Goal: Task Accomplishment & Management: Use online tool/utility

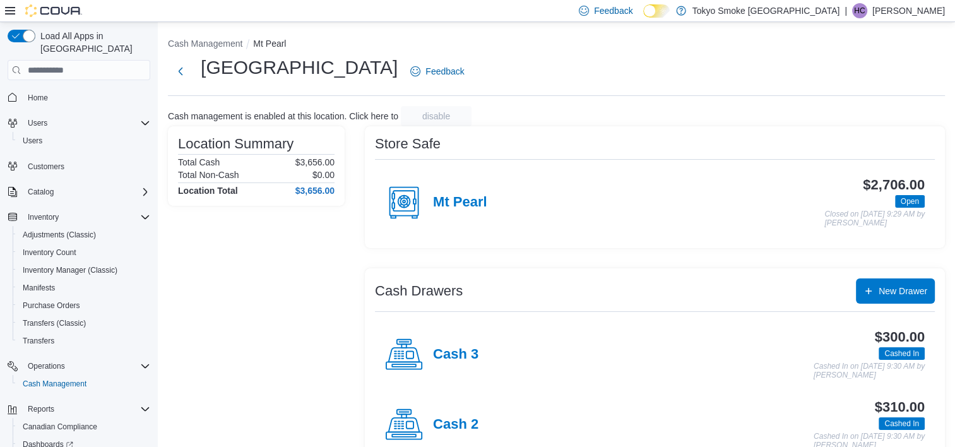
scroll to position [66, 0]
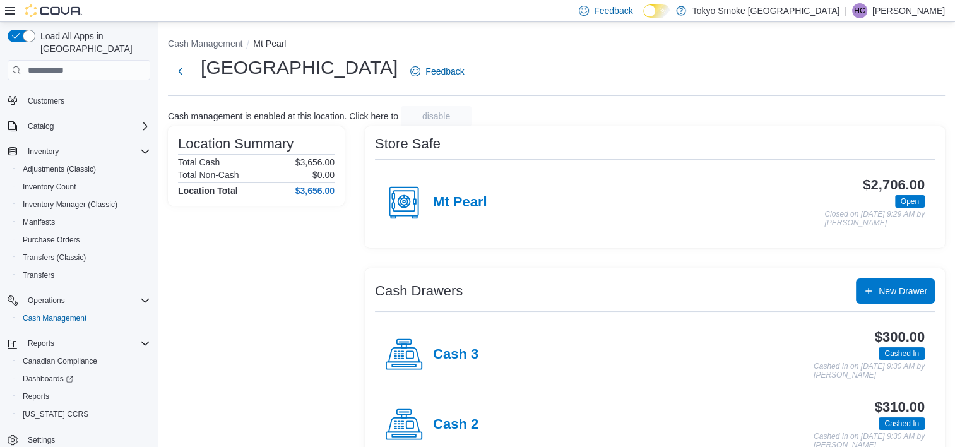
click at [295, 355] on div "Location Summary Total Cash $3,656.00 Total Non-Cash $0.00 Location Total $3,65…" at bounding box center [256, 333] width 177 height 414
click at [299, 319] on div "Location Summary Total Cash $3,656.00 Total Non-Cash $0.00 Location Total $3,65…" at bounding box center [256, 333] width 177 height 414
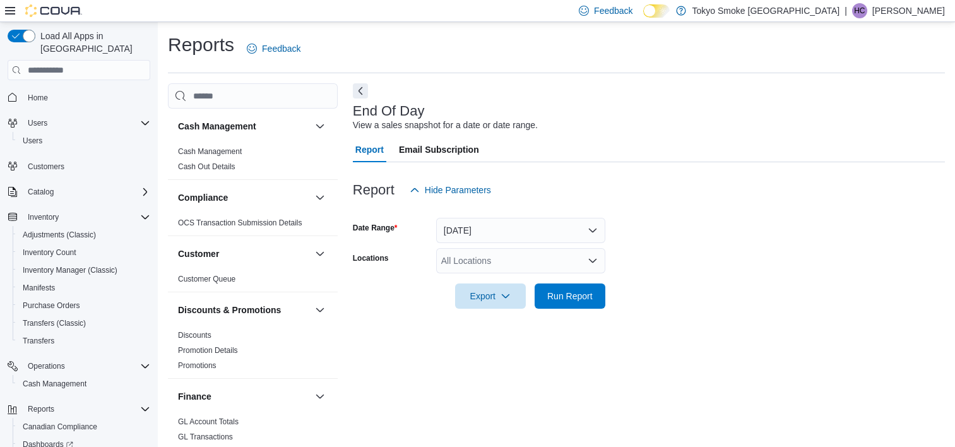
scroll to position [7, 0]
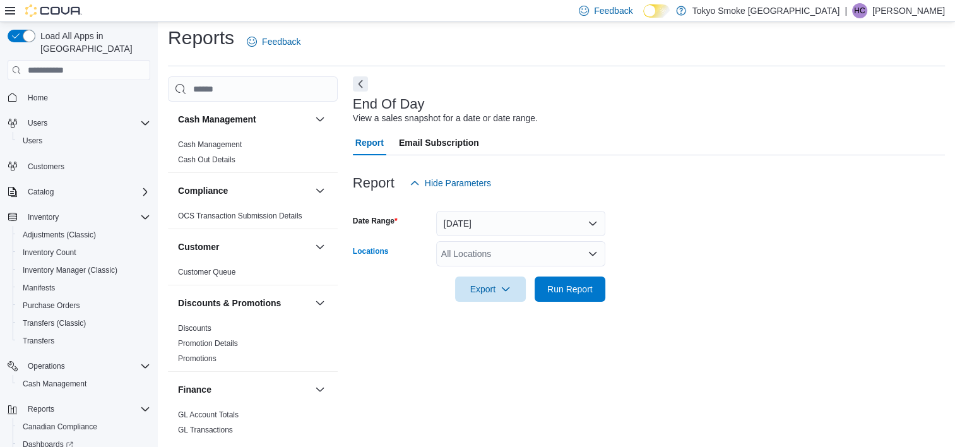
click at [562, 251] on div "All Locations" at bounding box center [520, 253] width 169 height 25
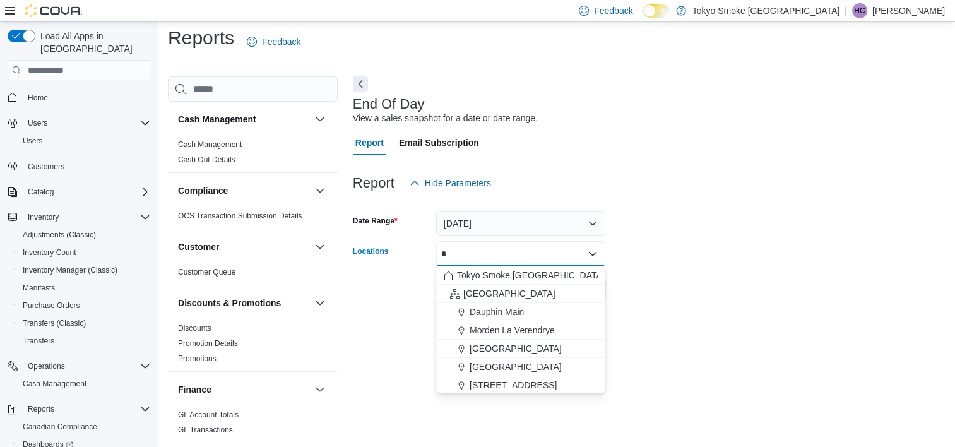
type input "*"
click at [562, 366] on span "[GEOGRAPHIC_DATA]" at bounding box center [516, 366] width 92 height 13
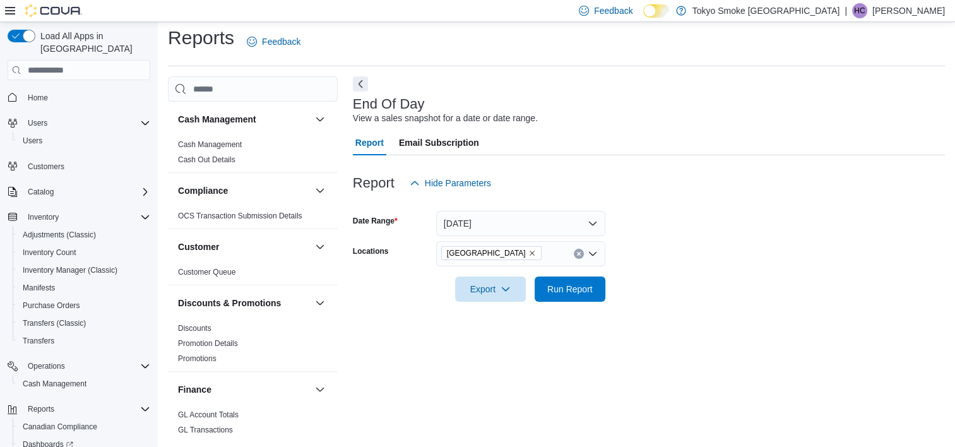
click at [702, 205] on div at bounding box center [649, 203] width 592 height 15
click at [578, 288] on span "Run Report" at bounding box center [569, 288] width 45 height 13
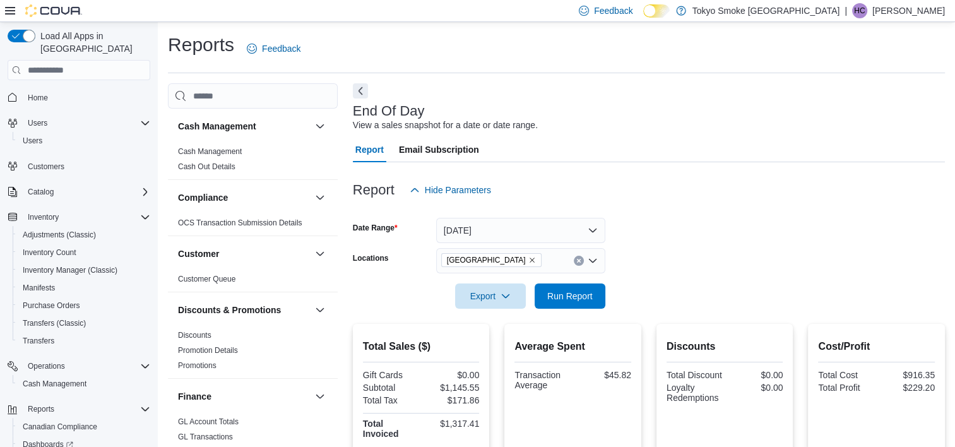
click at [542, 108] on div "End Of Day View a sales snapshot for a date or date range." at bounding box center [646, 118] width 586 height 28
click at [604, 297] on button "Run Report" at bounding box center [570, 295] width 71 height 25
click at [432, 49] on div "Reports Feedback" at bounding box center [556, 48] width 777 height 33
click at [739, 280] on div at bounding box center [649, 278] width 592 height 10
drag, startPoint x: 787, startPoint y: 191, endPoint x: 788, endPoint y: 184, distance: 6.4
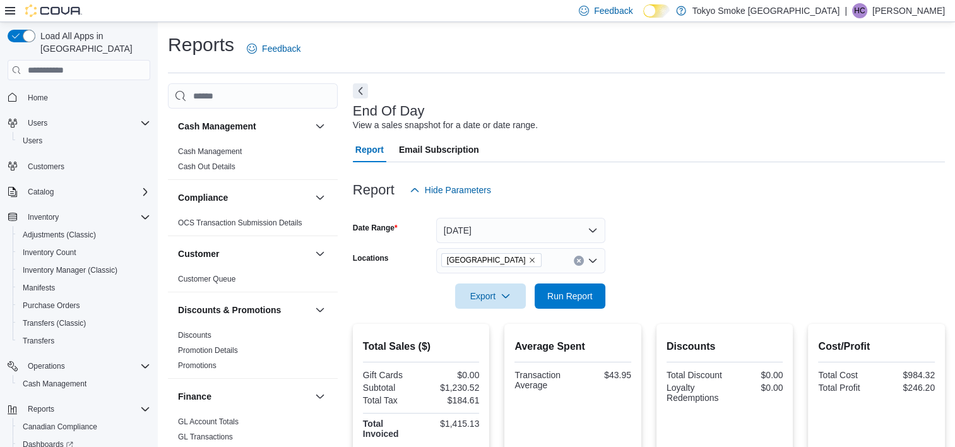
click at [788, 187] on div "Report Hide Parameters" at bounding box center [649, 189] width 592 height 25
click at [688, 208] on div at bounding box center [649, 210] width 592 height 15
